Goal: Use online tool/utility

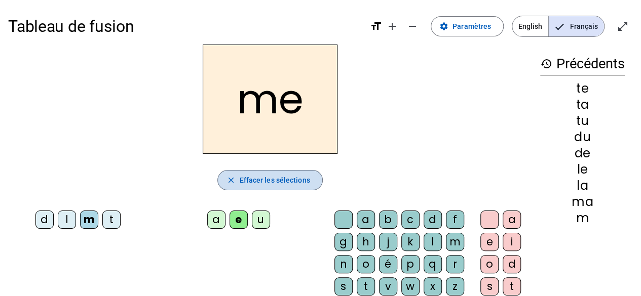
click at [234, 173] on span "button" at bounding box center [270, 180] width 104 height 24
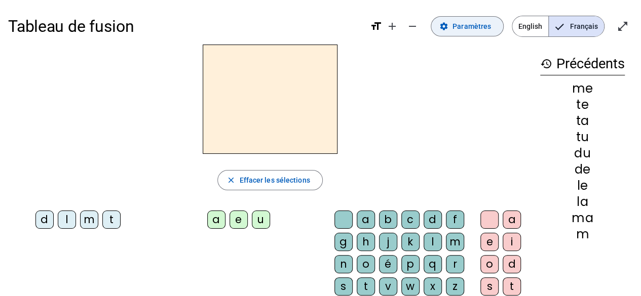
click at [466, 29] on span "Paramètres" at bounding box center [472, 26] width 39 height 12
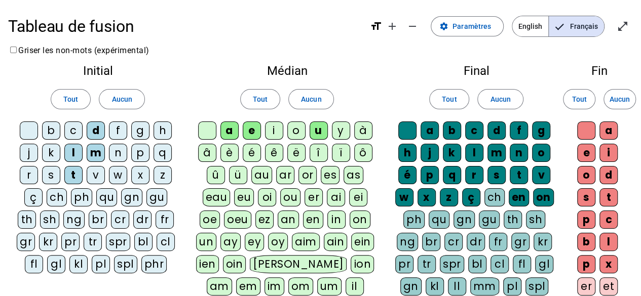
click at [273, 130] on div "i" at bounding box center [274, 131] width 18 height 18
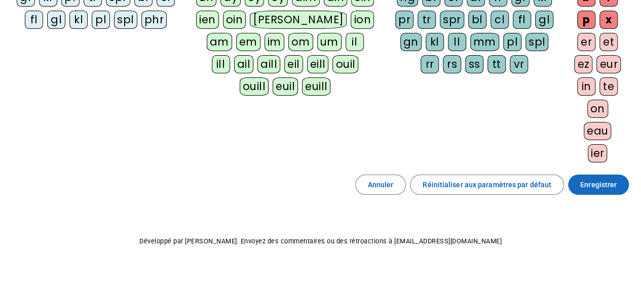
click at [595, 179] on span "Enregistrer" at bounding box center [598, 185] width 36 height 12
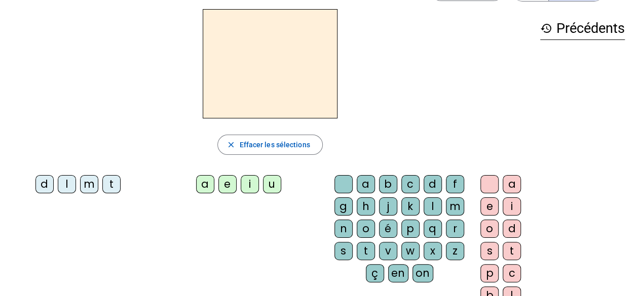
scroll to position [31, 0]
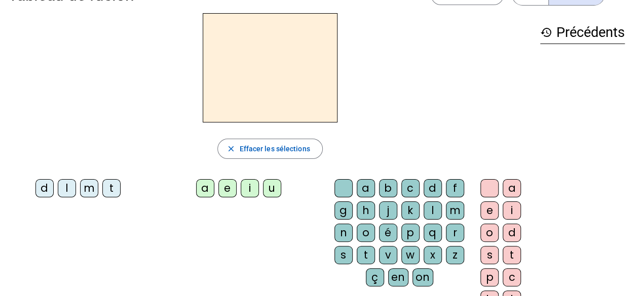
click at [111, 184] on div "t" at bounding box center [111, 188] width 18 height 18
click at [233, 188] on div "e" at bounding box center [227, 188] width 18 height 18
click at [461, 92] on div "te" at bounding box center [270, 67] width 524 height 109
click at [46, 188] on div "d" at bounding box center [44, 188] width 18 height 18
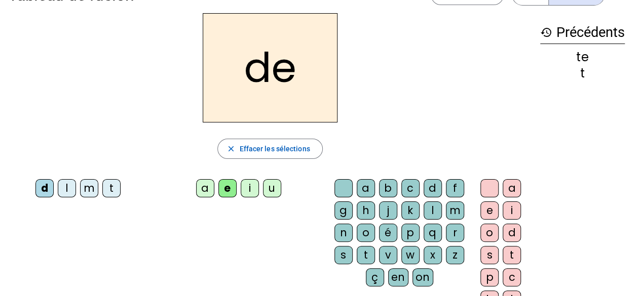
click at [89, 188] on div "m" at bounding box center [89, 188] width 18 height 18
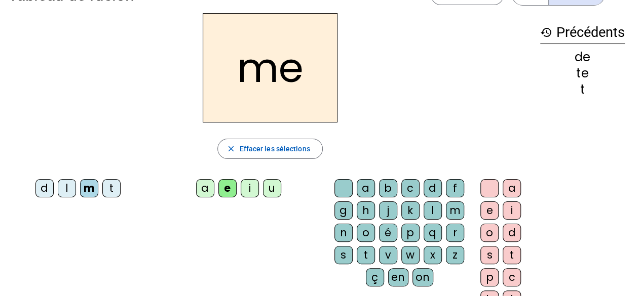
click at [198, 191] on div "a" at bounding box center [205, 188] width 18 height 18
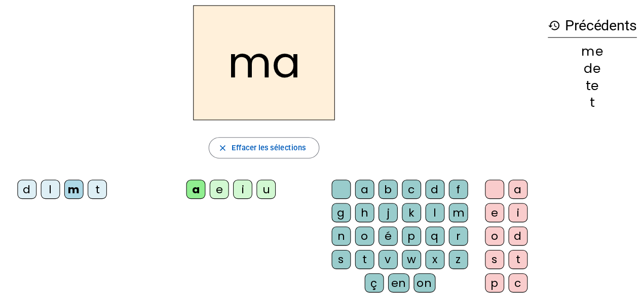
scroll to position [30, 0]
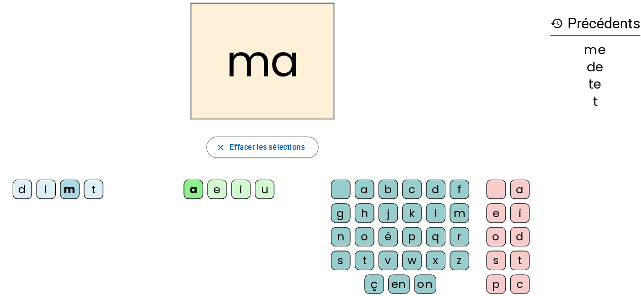
click at [430, 208] on div "l" at bounding box center [433, 212] width 18 height 18
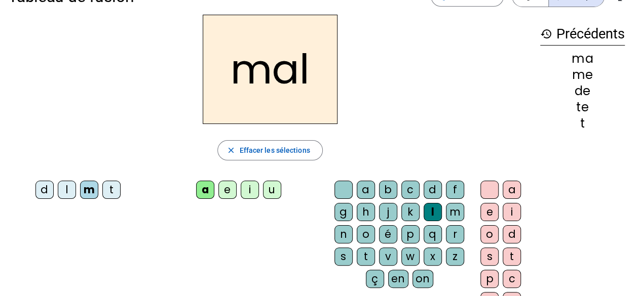
click at [248, 186] on div "i" at bounding box center [250, 190] width 18 height 18
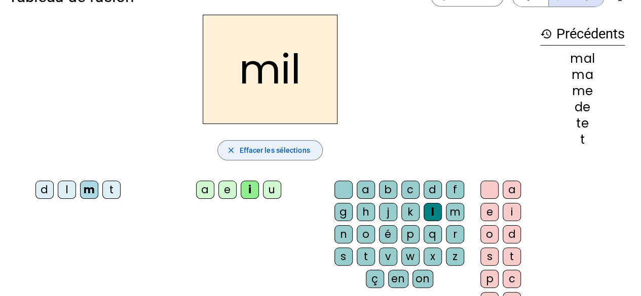
click at [291, 156] on span "Effacer les sélections" at bounding box center [274, 150] width 70 height 12
